Goal: Task Accomplishment & Management: Use online tool/utility

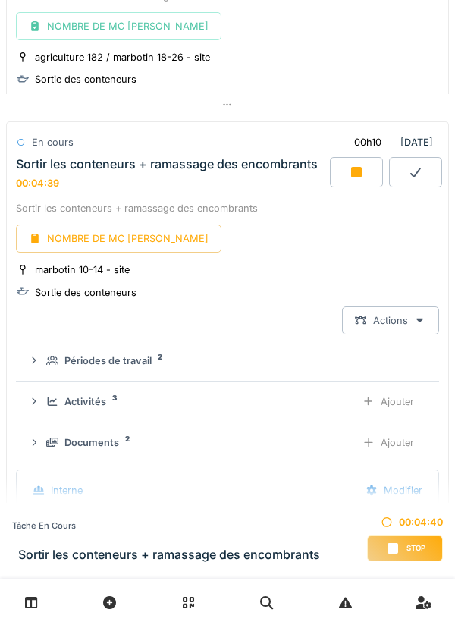
scroll to position [1692, 0]
click at [268, 408] on div "Activités 3" at bounding box center [194, 400] width 297 height 14
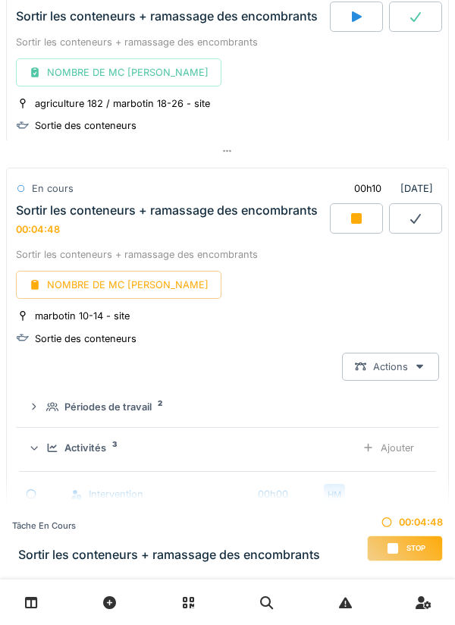
scroll to position [1633, 0]
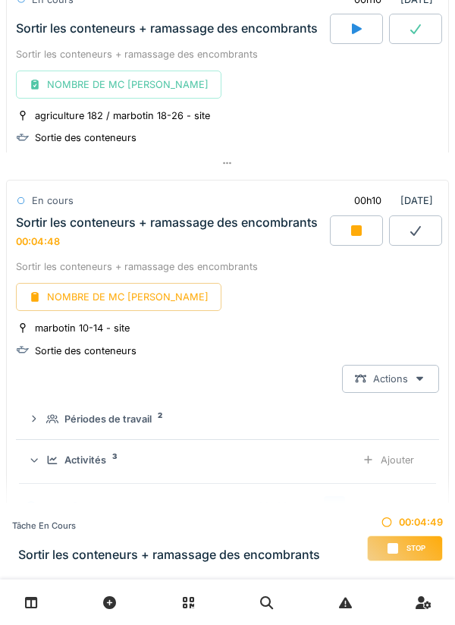
click at [340, 123] on div "agriculture 182 / marbotin 18-26 - site Sortie des conteneurs" at bounding box center [227, 127] width 423 height 38
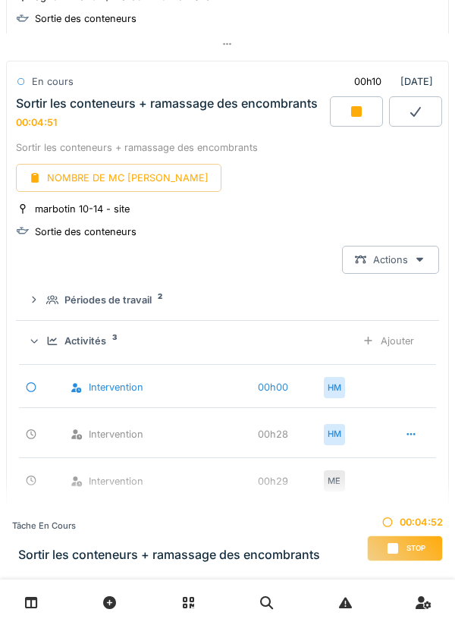
scroll to position [1752, 0]
click at [382, 348] on div "Ajouter" at bounding box center [387, 341] width 77 height 28
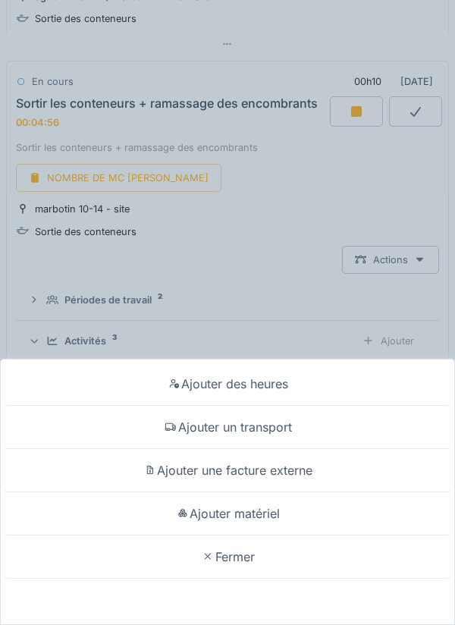
click at [276, 39] on div "Ajouter des heures Ajouter un transport Ajouter une facture externe Ajouter mat…" at bounding box center [227, 312] width 455 height 625
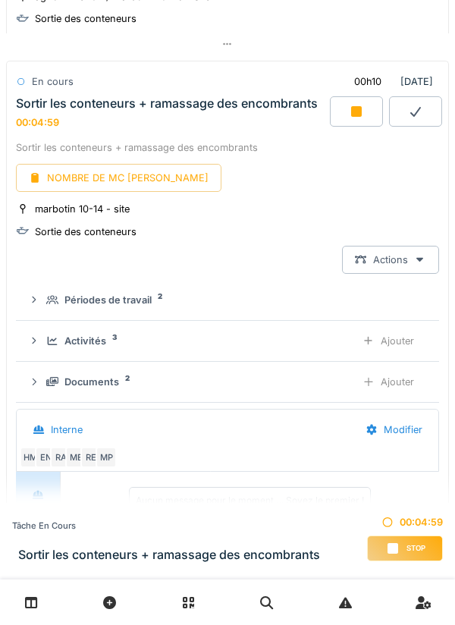
click at [174, 389] on div "Documents 2" at bounding box center [194, 381] width 297 height 14
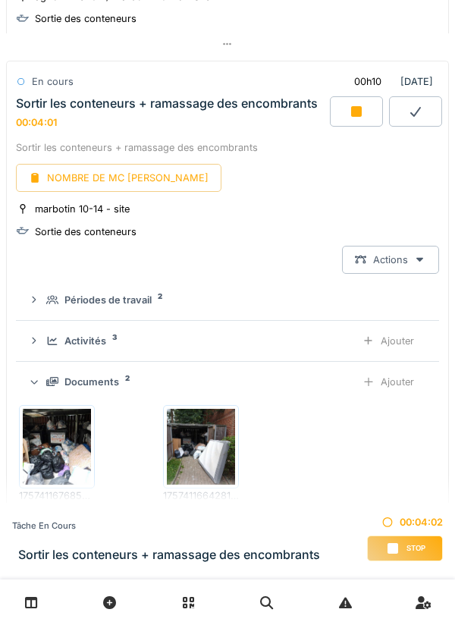
click at [119, 389] on div "Documents 2" at bounding box center [194, 381] width 297 height 14
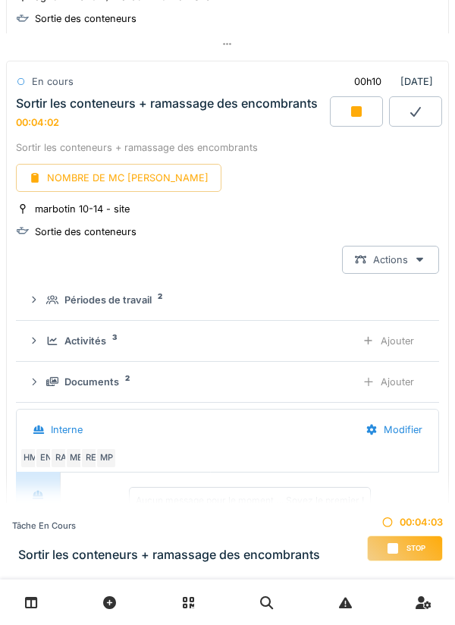
click at [395, 396] on div "Ajouter" at bounding box center [387, 382] width 77 height 28
click at [410, 376] on div "Ajouter" at bounding box center [387, 382] width 77 height 28
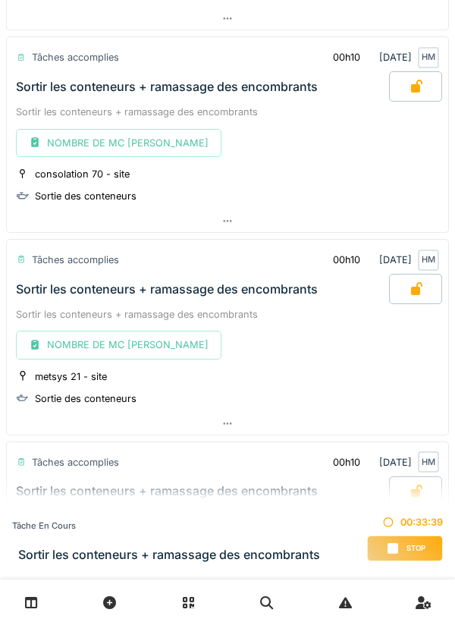
scroll to position [374, 0]
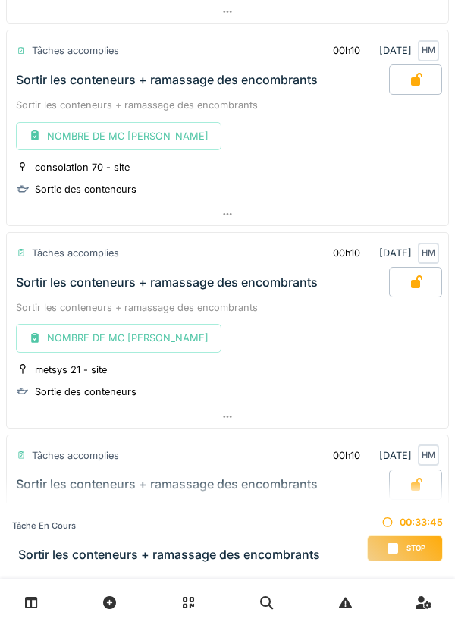
click at [36, 602] on icon at bounding box center [31, 602] width 13 height 13
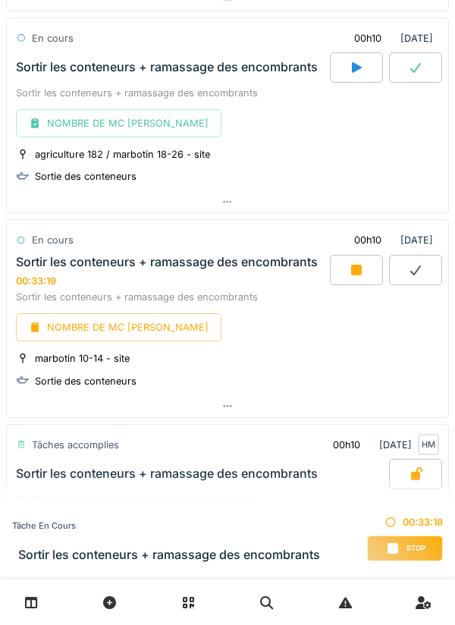
scroll to position [1604, 0]
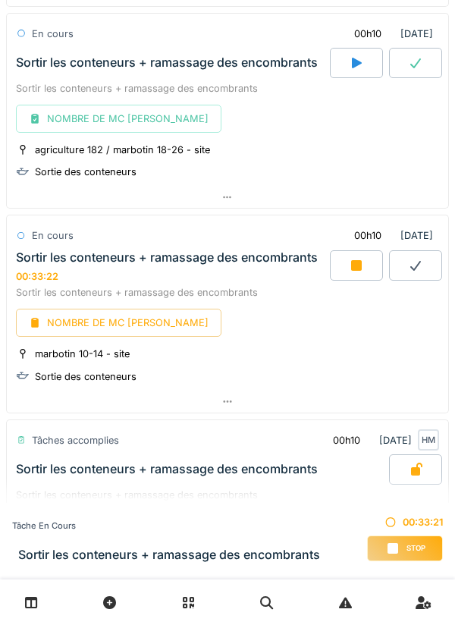
click at [240, 401] on div at bounding box center [227, 401] width 441 height 22
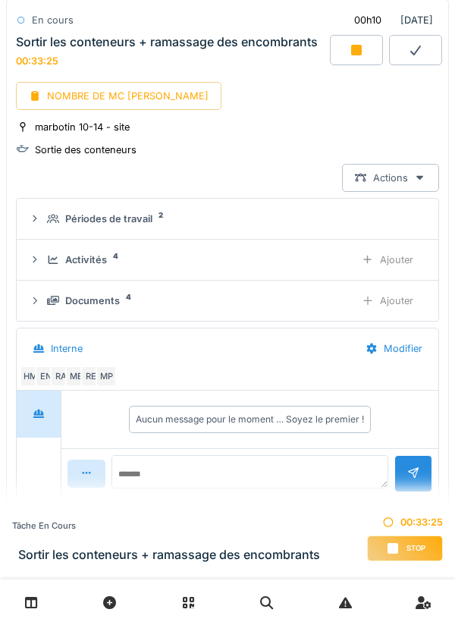
scroll to position [1851, 0]
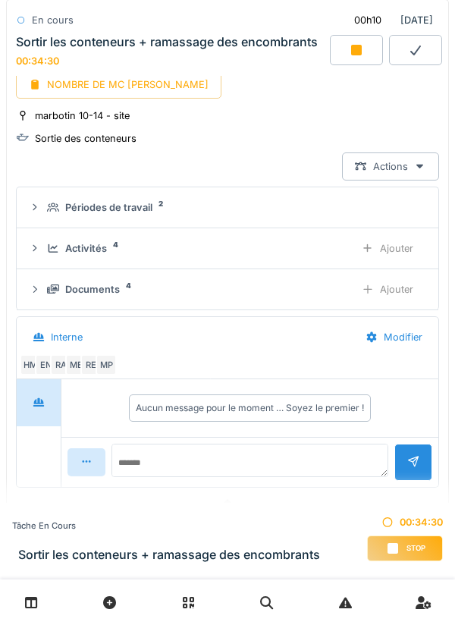
click at [385, 251] on div "Ajouter" at bounding box center [387, 248] width 77 height 28
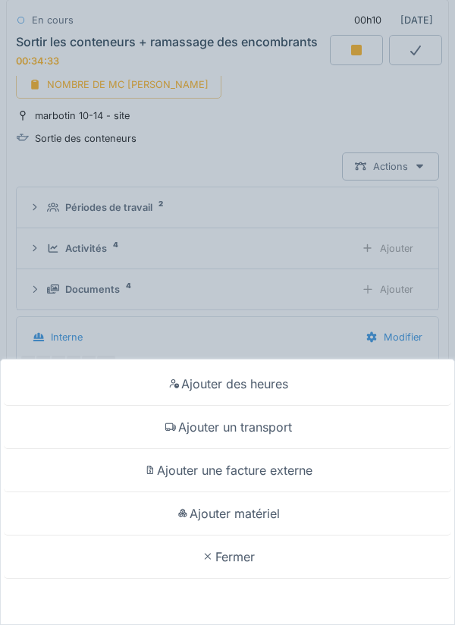
click at [268, 507] on div "Ajouter matériel" at bounding box center [227, 513] width 447 height 43
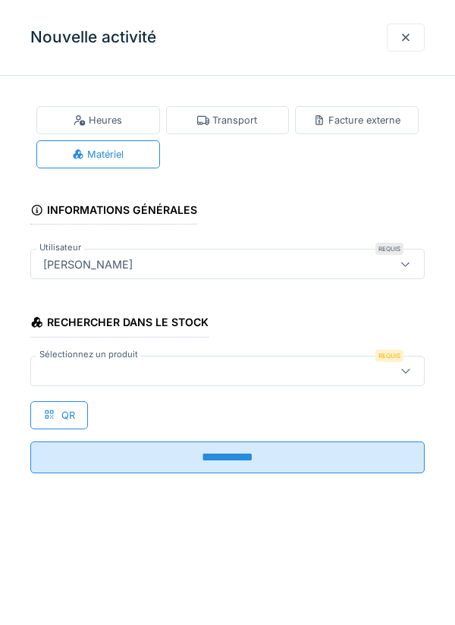
click at [402, 373] on icon at bounding box center [405, 370] width 12 height 10
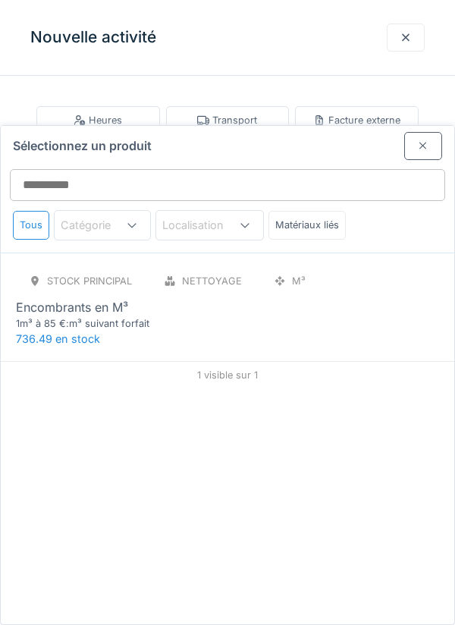
click at [76, 316] on div "1m³ à 85 €:m³ suivant forfait" at bounding box center [107, 323] width 182 height 14
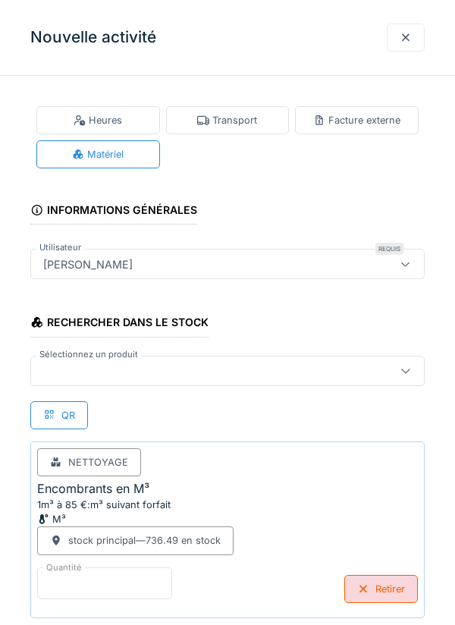
click at [80, 577] on input "*" at bounding box center [104, 583] width 135 height 32
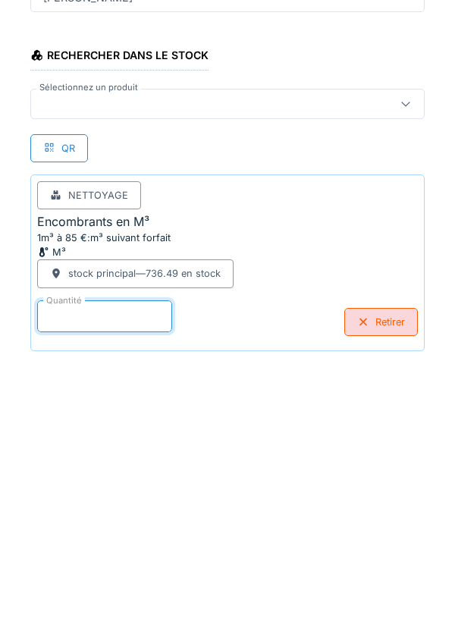
scroll to position [79, 0]
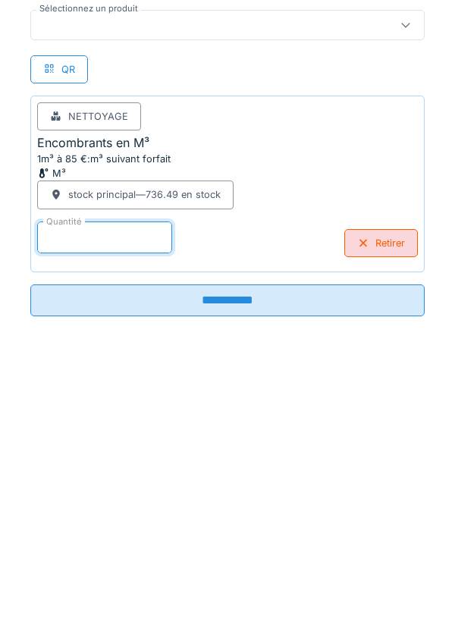
type input "*"
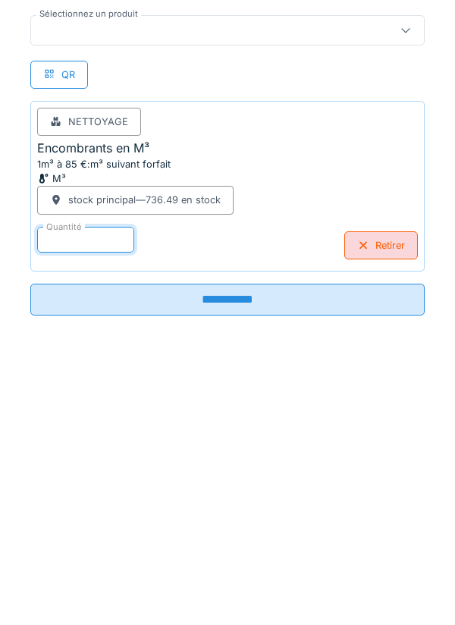
click at [236, 564] on input "**********" at bounding box center [227, 566] width 394 height 32
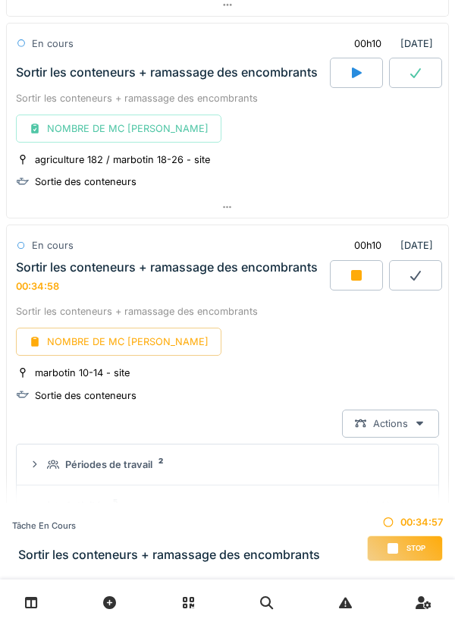
scroll to position [1593, 0]
click at [353, 278] on icon at bounding box center [356, 276] width 11 height 11
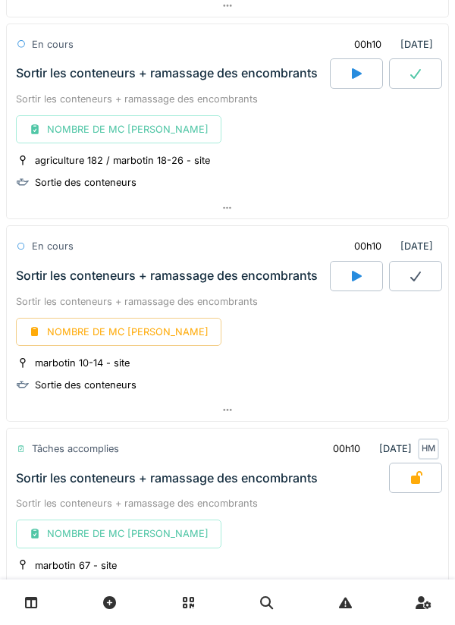
click at [418, 280] on icon at bounding box center [415, 276] width 15 height 12
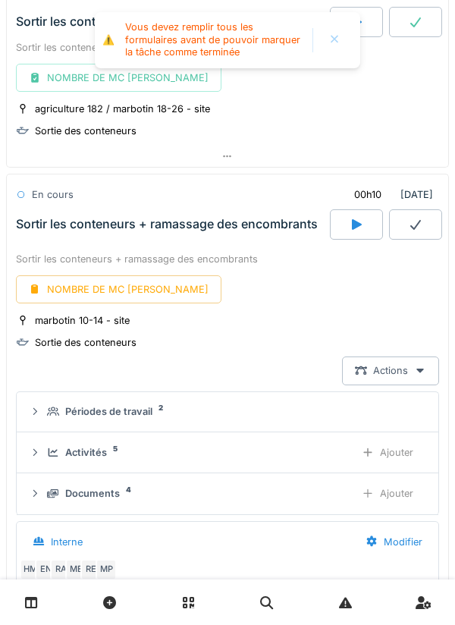
scroll to position [1758, 0]
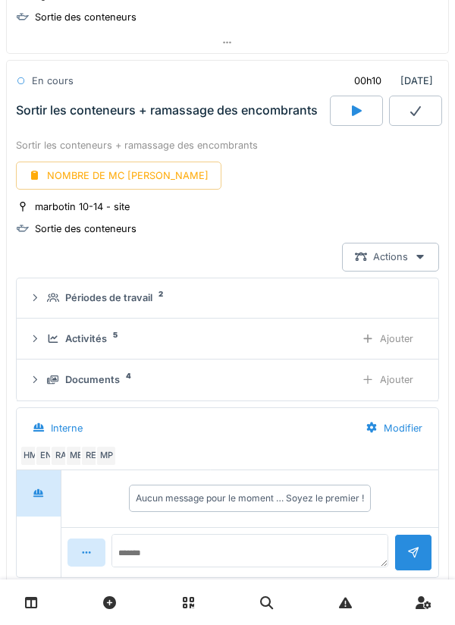
click at [92, 171] on div "NOMBRE DE MC [PERSON_NAME]" at bounding box center [118, 175] width 205 height 28
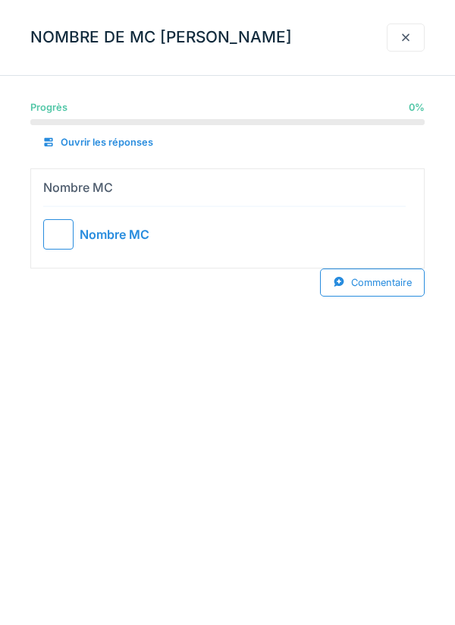
click at [70, 229] on div at bounding box center [58, 234] width 30 height 30
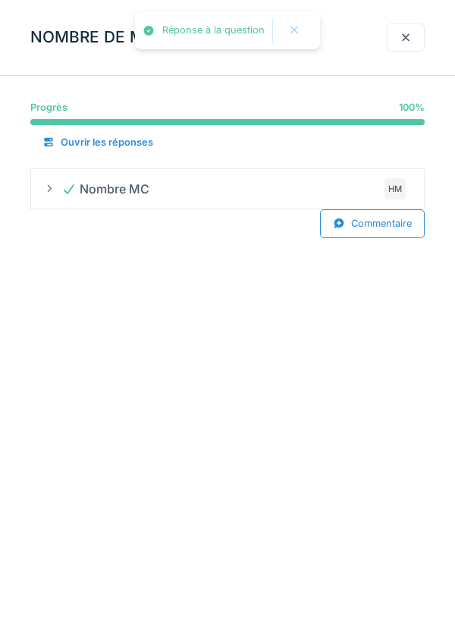
click at [381, 232] on div "Commentaire" at bounding box center [372, 223] width 105 height 28
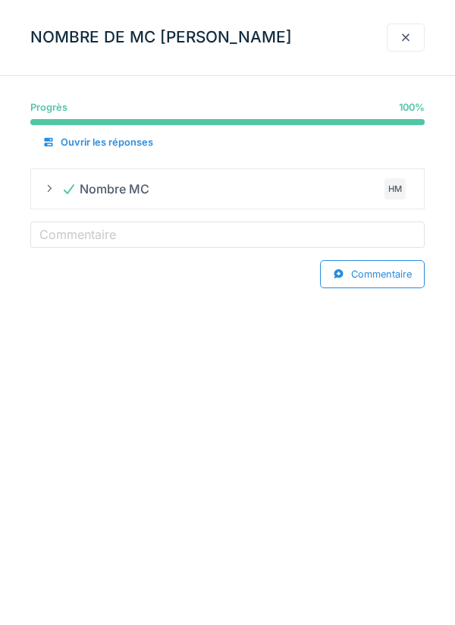
click at [106, 233] on label "Commentaire" at bounding box center [77, 234] width 83 height 18
click at [106, 233] on input "Commentaire" at bounding box center [227, 237] width 394 height 32
type input "**********"
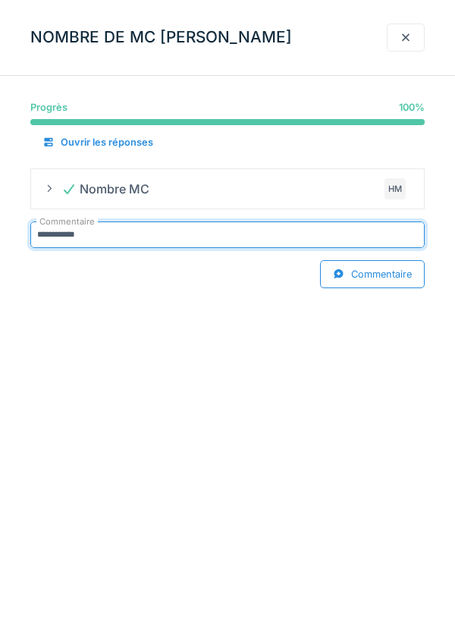
click at [409, 43] on div at bounding box center [405, 37] width 12 height 14
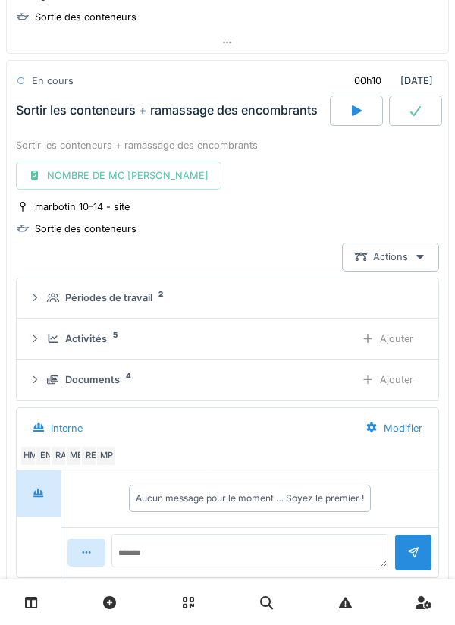
click at [367, 111] on div at bounding box center [356, 110] width 53 height 30
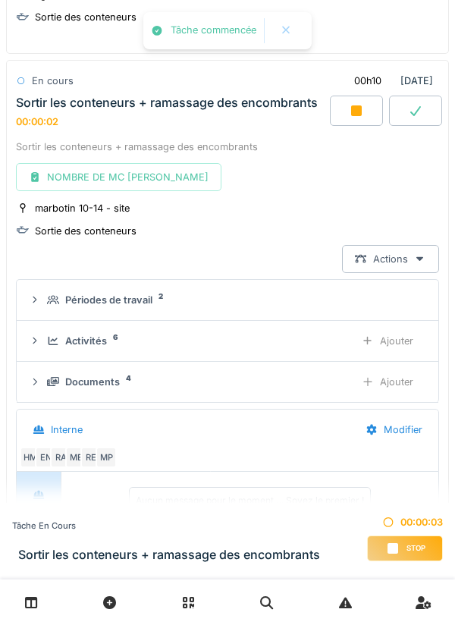
click at [365, 111] on div at bounding box center [356, 110] width 53 height 30
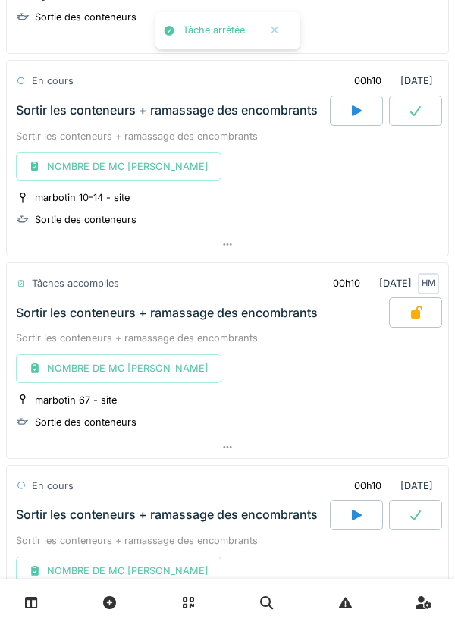
click at [421, 111] on icon at bounding box center [415, 111] width 15 height 12
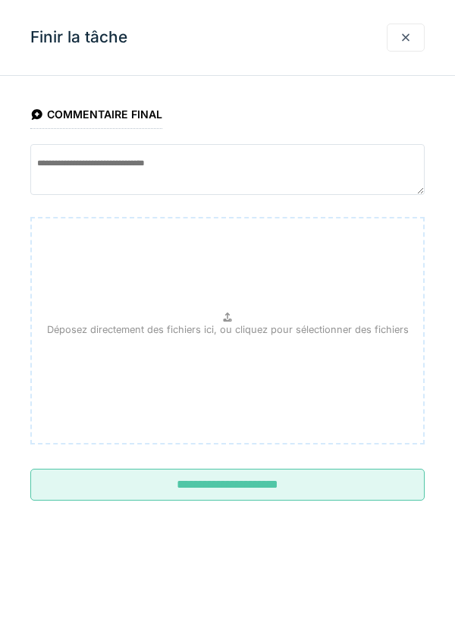
click at [264, 483] on input "**********" at bounding box center [227, 484] width 394 height 32
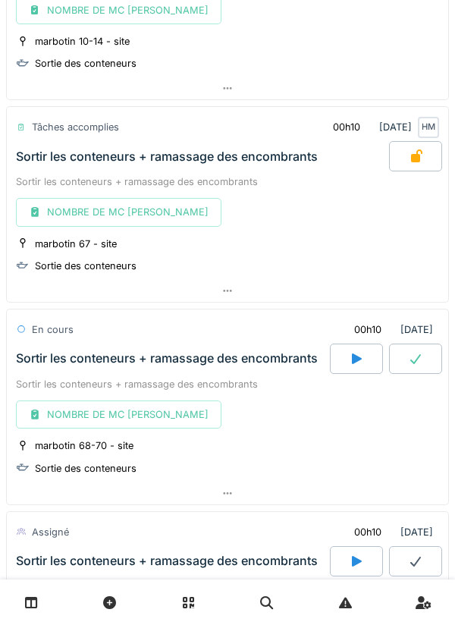
scroll to position [1921, 0]
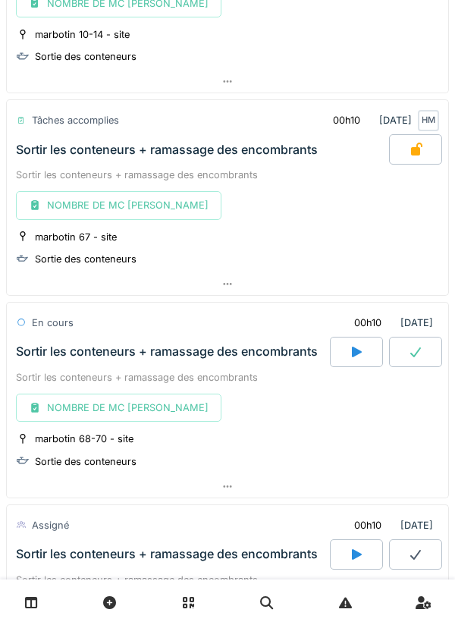
click at [414, 350] on icon at bounding box center [415, 352] width 15 height 12
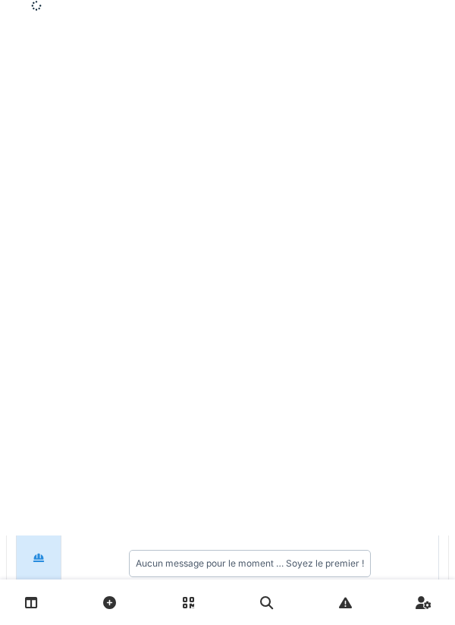
scroll to position [2162, 0]
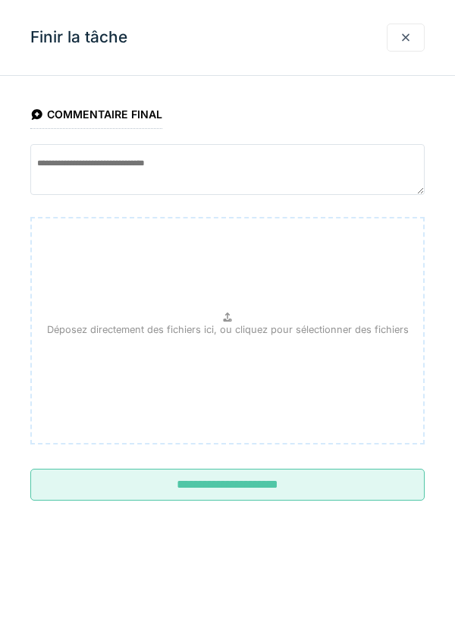
click at [278, 486] on input "**********" at bounding box center [227, 484] width 394 height 32
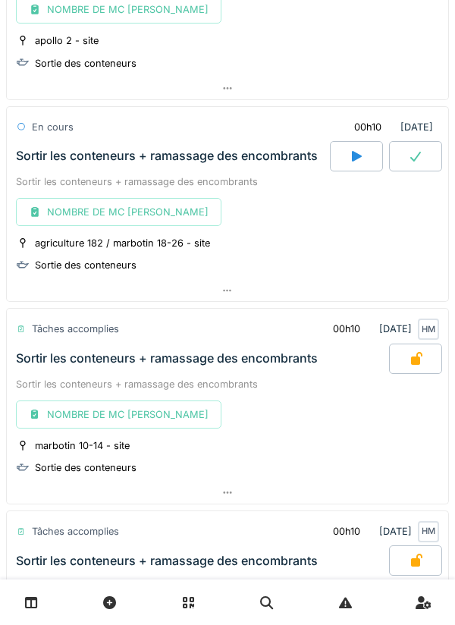
scroll to position [1506, 0]
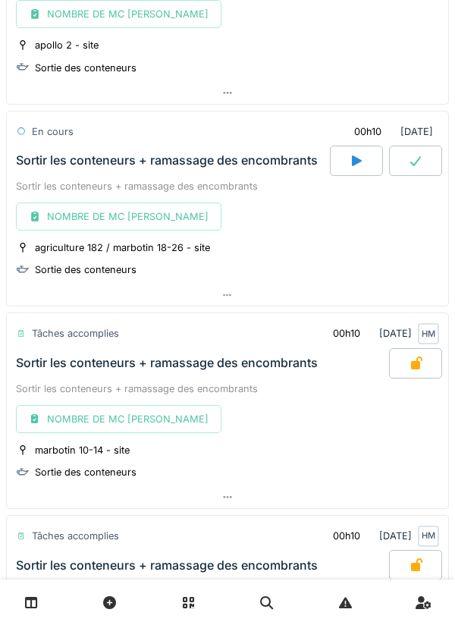
click at [417, 164] on icon at bounding box center [415, 161] width 15 height 12
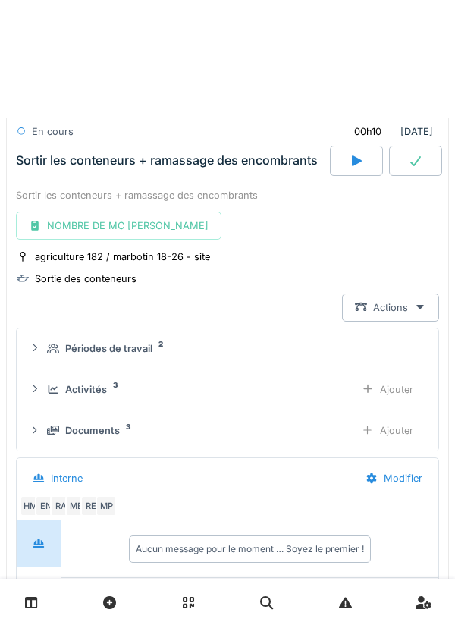
scroll to position [1556, 0]
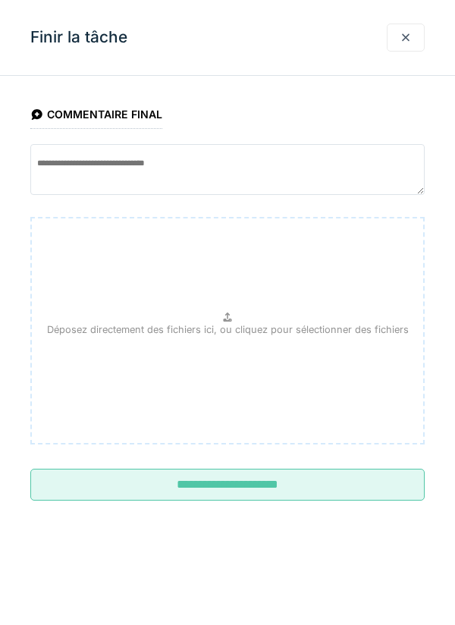
click at [272, 483] on input "**********" at bounding box center [227, 484] width 394 height 32
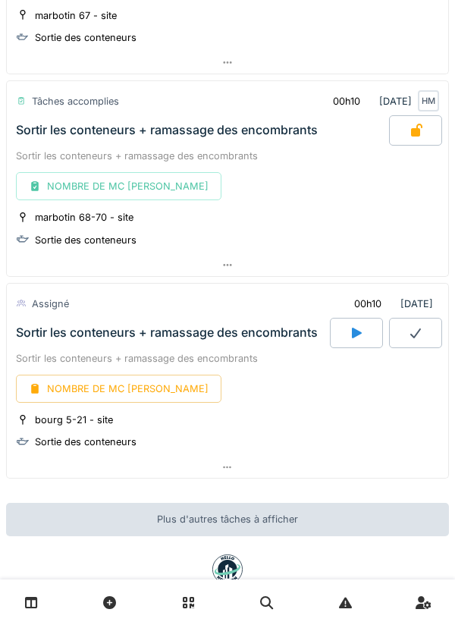
scroll to position [2184, 0]
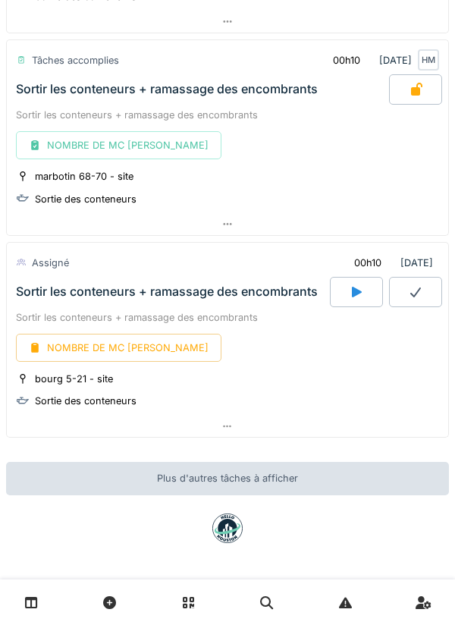
click at [362, 292] on icon at bounding box center [356, 292] width 15 height 12
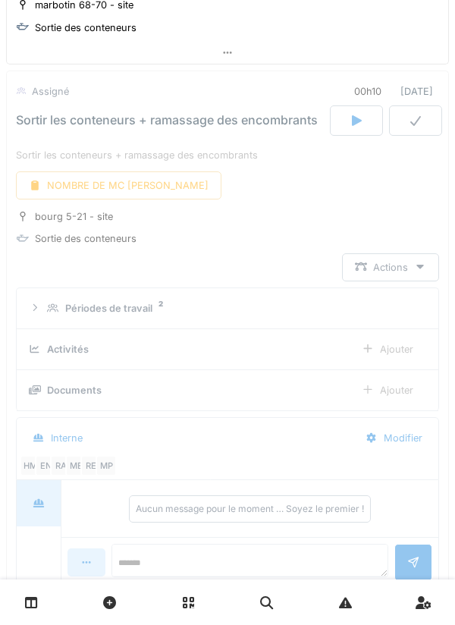
scroll to position [2365, 0]
